Goal: Task Accomplishment & Management: Use online tool/utility

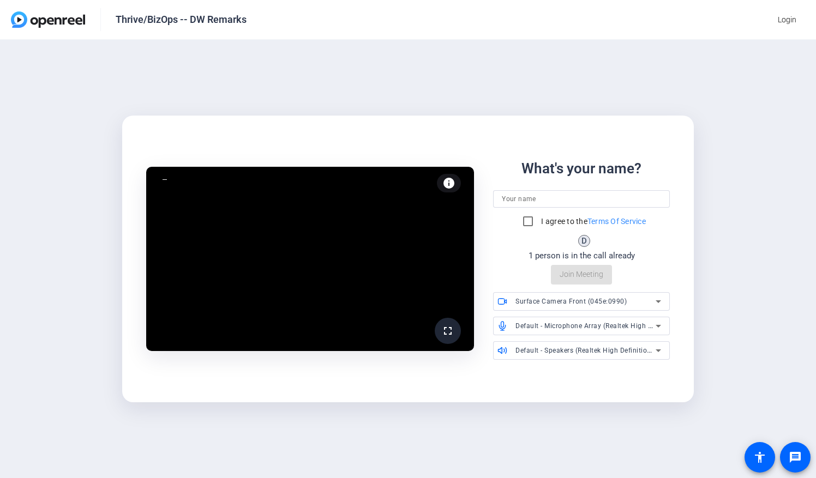
click at [524, 199] on input at bounding box center [581, 199] width 159 height 13
type input "[PERSON_NAME]"
click at [525, 221] on input "I agree to the Terms Of Service" at bounding box center [528, 222] width 22 height 22
checkbox input "true"
click at [573, 276] on span "Join Meeting" at bounding box center [582, 274] width 44 height 11
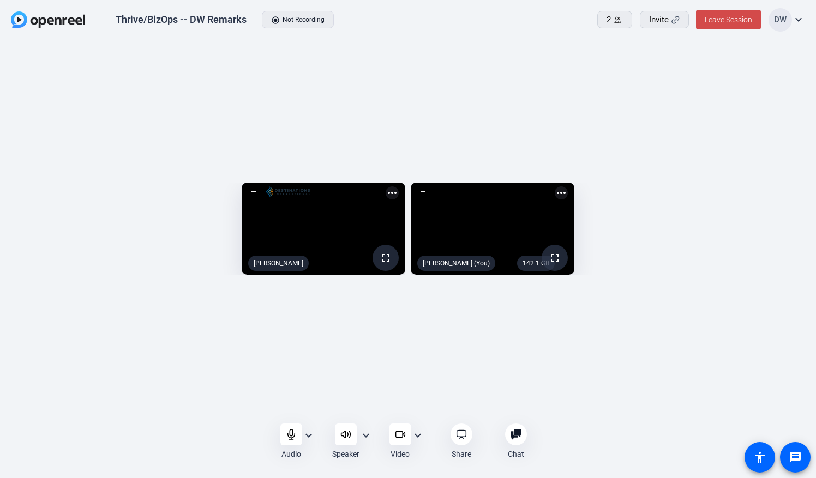
click at [718, 15] on span "Leave Session" at bounding box center [728, 19] width 47 height 9
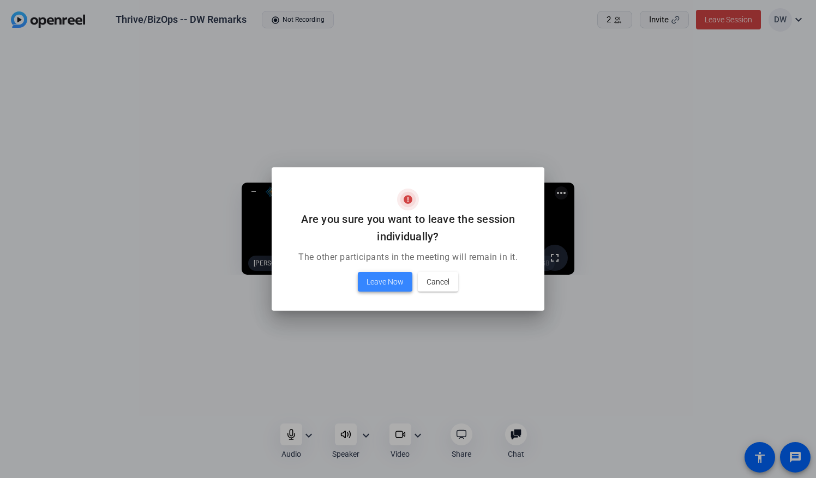
click at [384, 280] on span "Leave Now" at bounding box center [384, 281] width 37 height 13
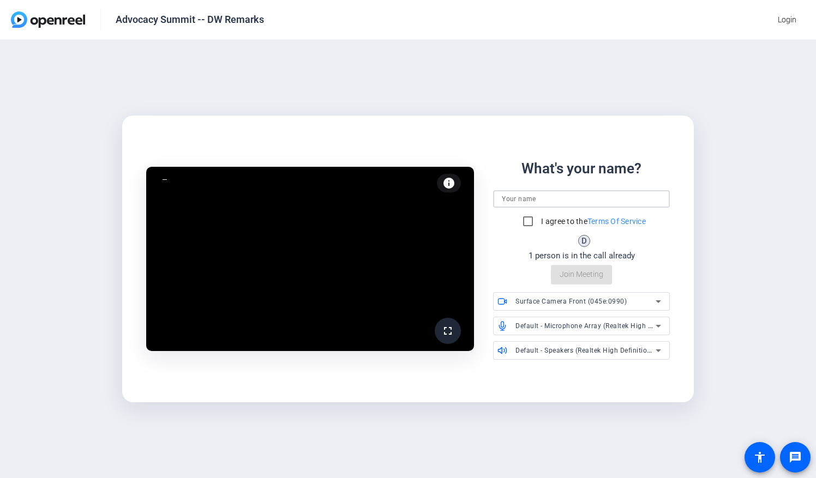
click at [515, 193] on input at bounding box center [581, 199] width 159 height 13
type input "[PERSON_NAME]"
click at [526, 221] on input "I agree to the Terms Of Service" at bounding box center [528, 222] width 22 height 22
checkbox input "true"
click at [576, 275] on span "Join Meeting" at bounding box center [582, 274] width 44 height 11
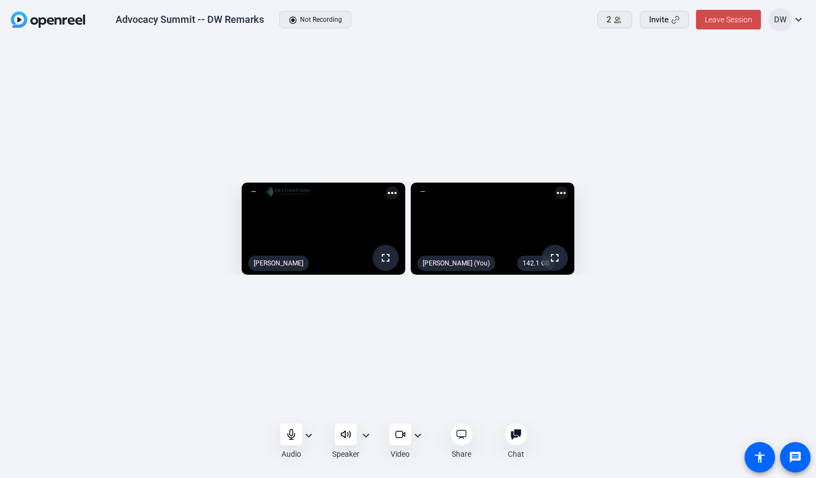
click at [723, 16] on span "Leave Session" at bounding box center [728, 19] width 47 height 9
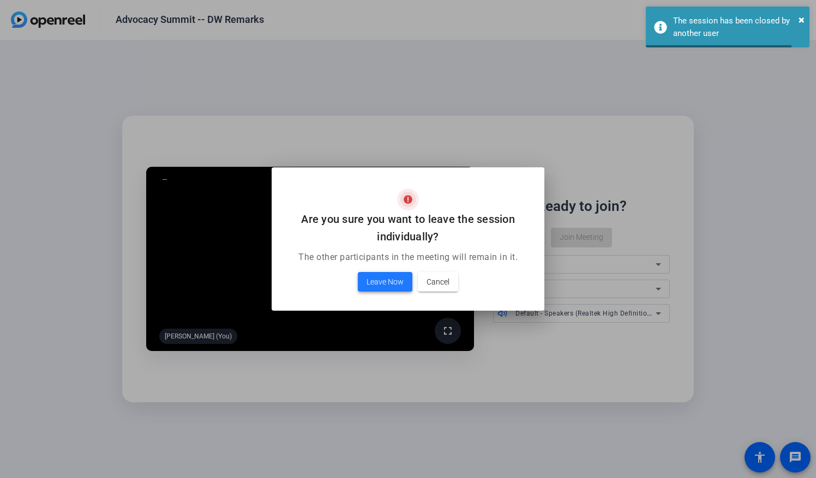
click at [374, 277] on span "Leave Now" at bounding box center [384, 281] width 37 height 13
